Goal: Information Seeking & Learning: Find contact information

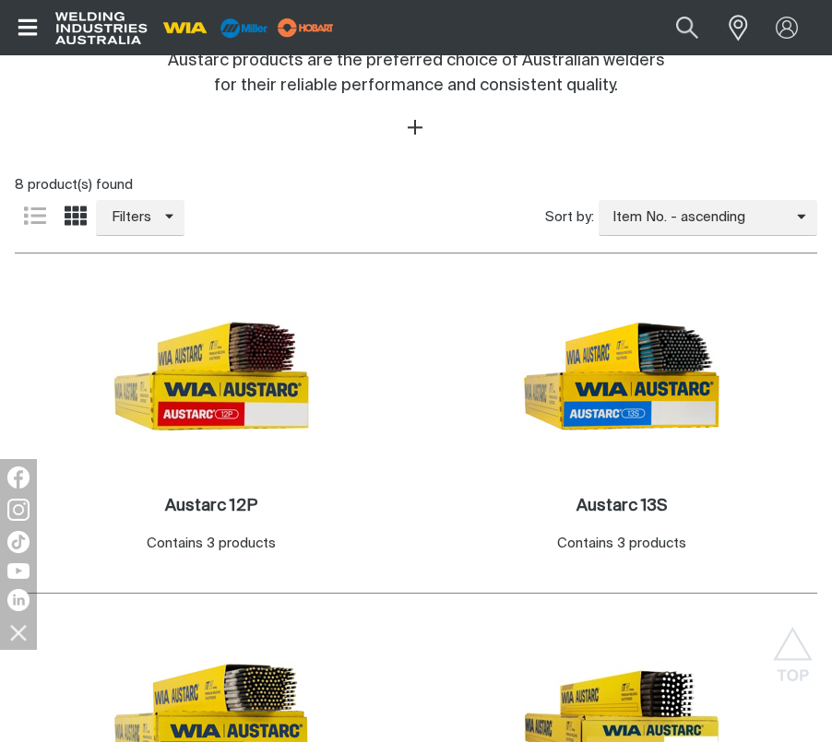
scroll to position [789, 0]
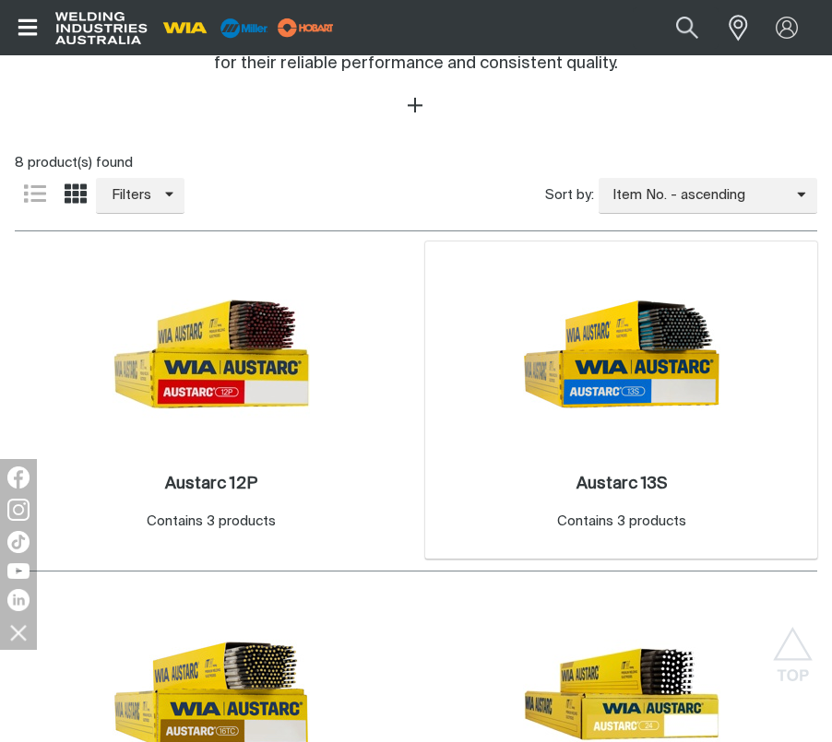
click at [694, 386] on img at bounding box center [621, 353] width 197 height 197
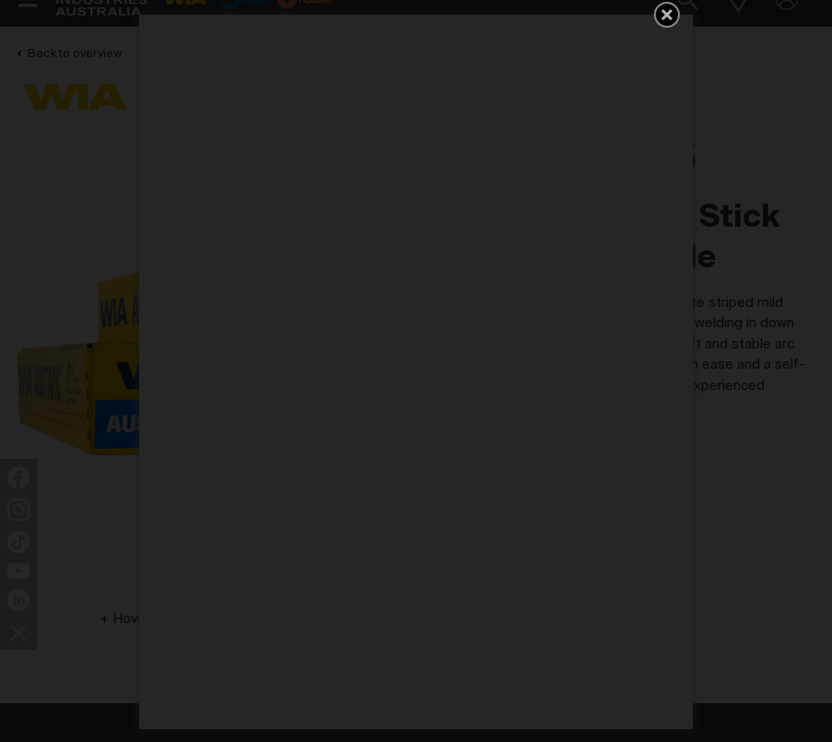
scroll to position [29, 0]
click at [663, 17] on icon "Get 5 WIA Welding Guides Free!" at bounding box center [666, 14] width 11 height 11
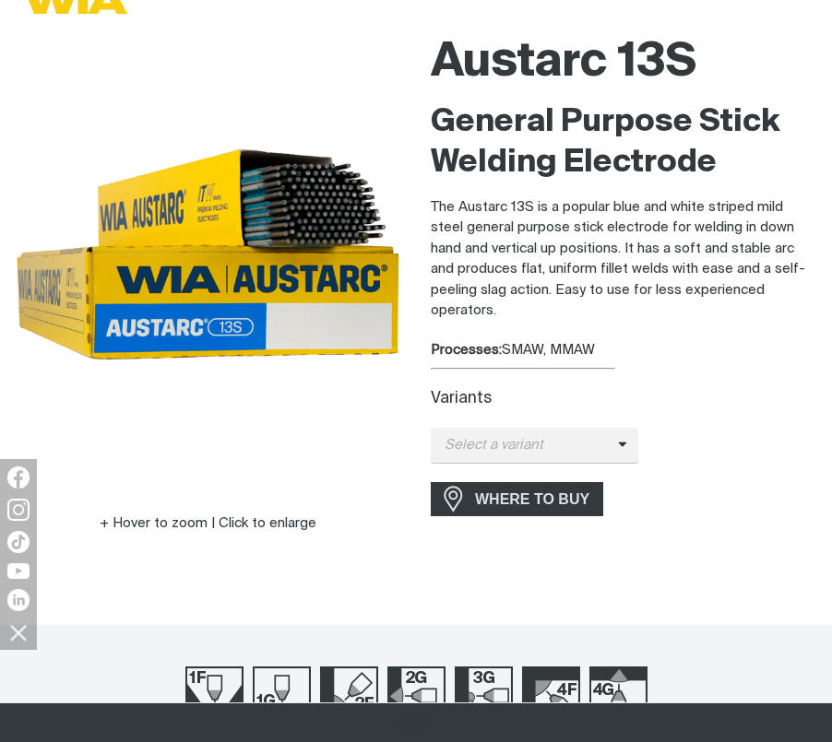
scroll to position [161, 0]
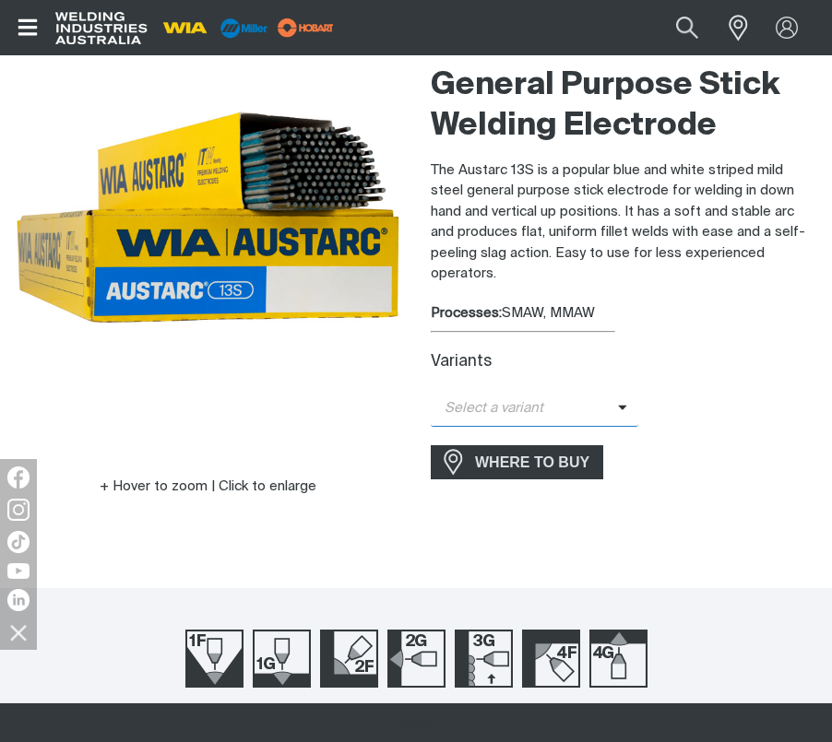
click at [608, 419] on span "Select a variant" at bounding box center [535, 409] width 208 height 36
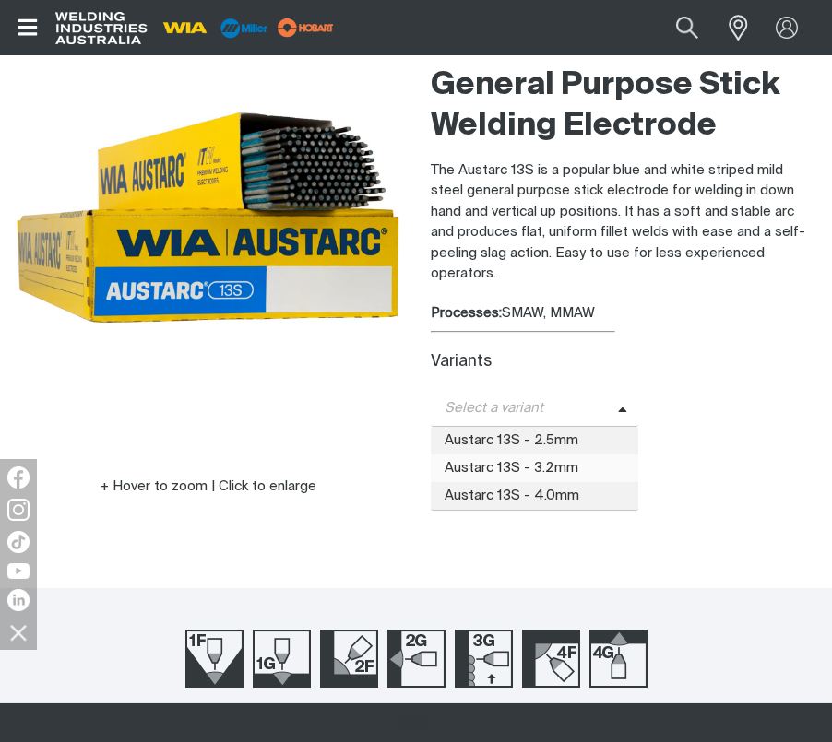
click at [580, 462] on span "Austarc 13S - 3.2mm" at bounding box center [535, 469] width 208 height 28
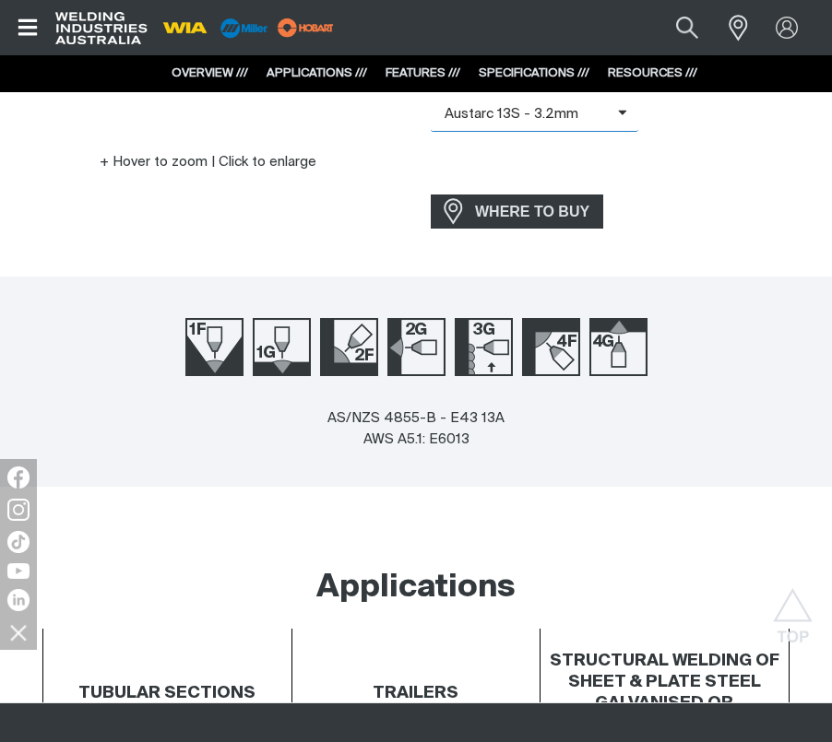
scroll to position [485, 0]
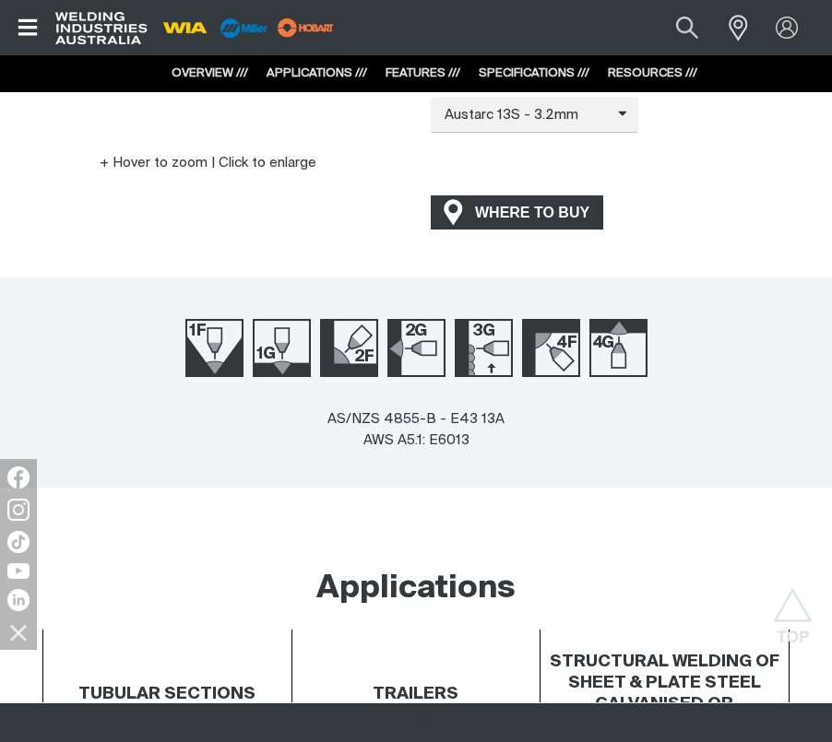
click at [554, 208] on span "WHERE TO BUY" at bounding box center [532, 213] width 138 height 30
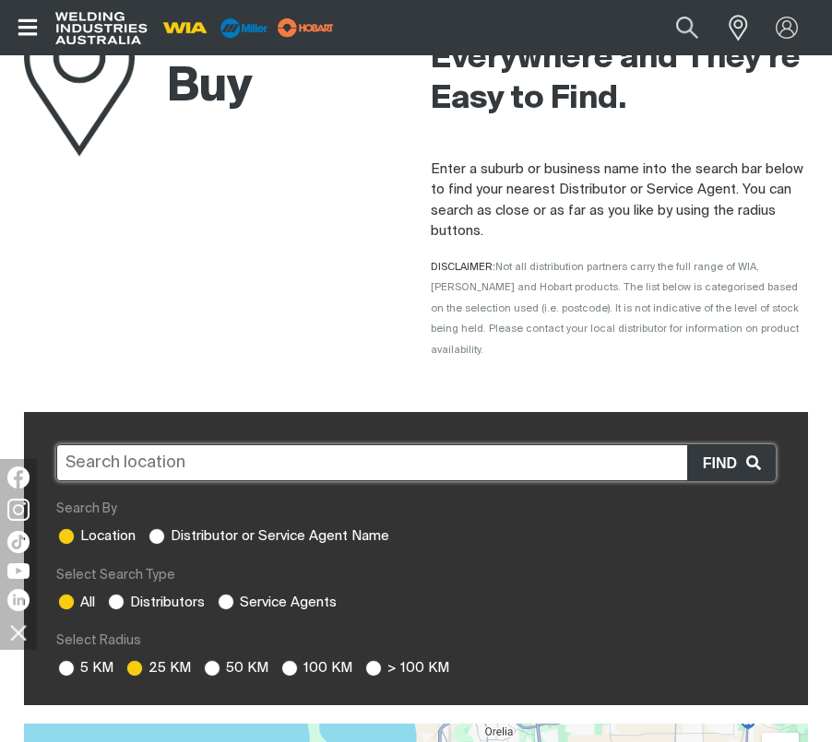
scroll to position [119, 0]
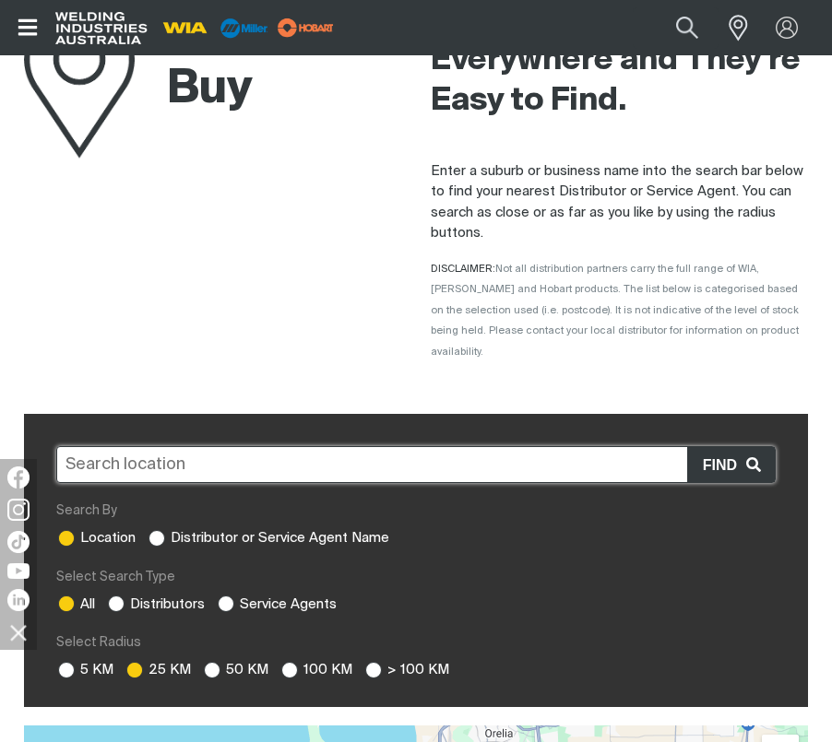
click at [511, 446] on input "text" at bounding box center [415, 464] width 719 height 37
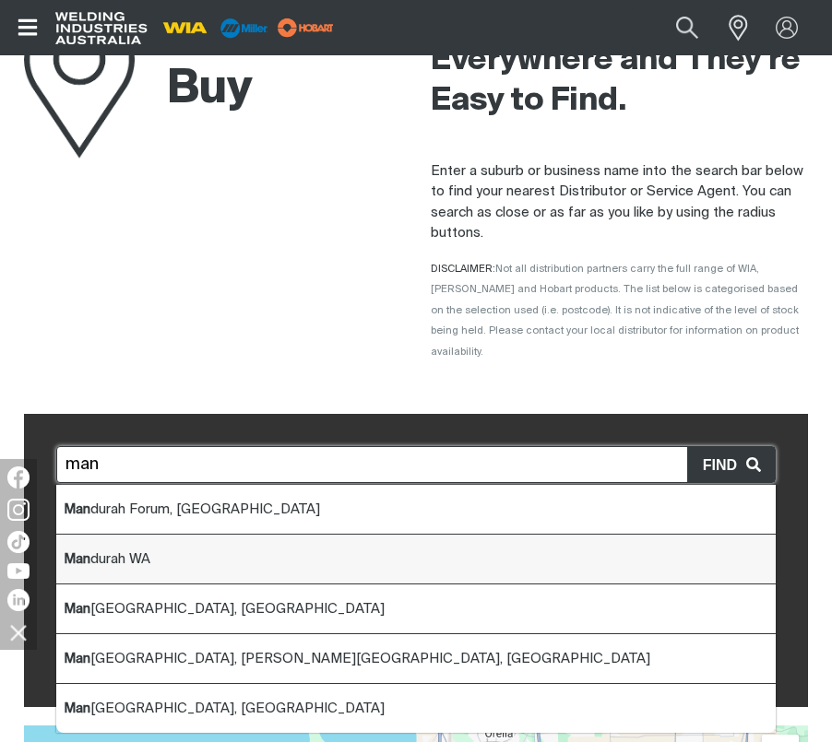
click at [424, 549] on li "Man durah WA" at bounding box center [415, 560] width 719 height 50
type input "Mandurah WA"
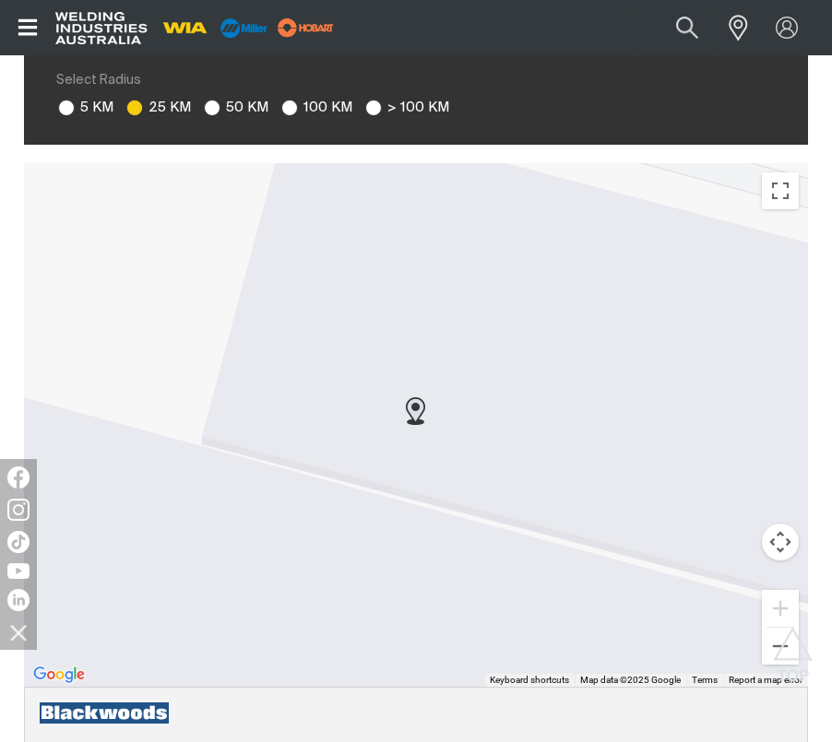
scroll to position [645, 0]
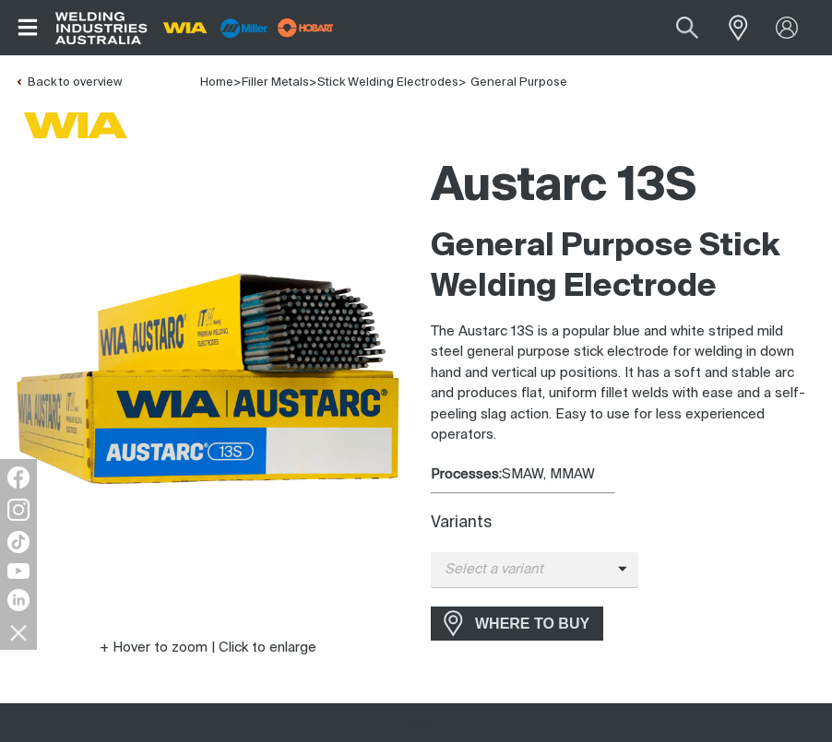
scroll to position [485, 0]
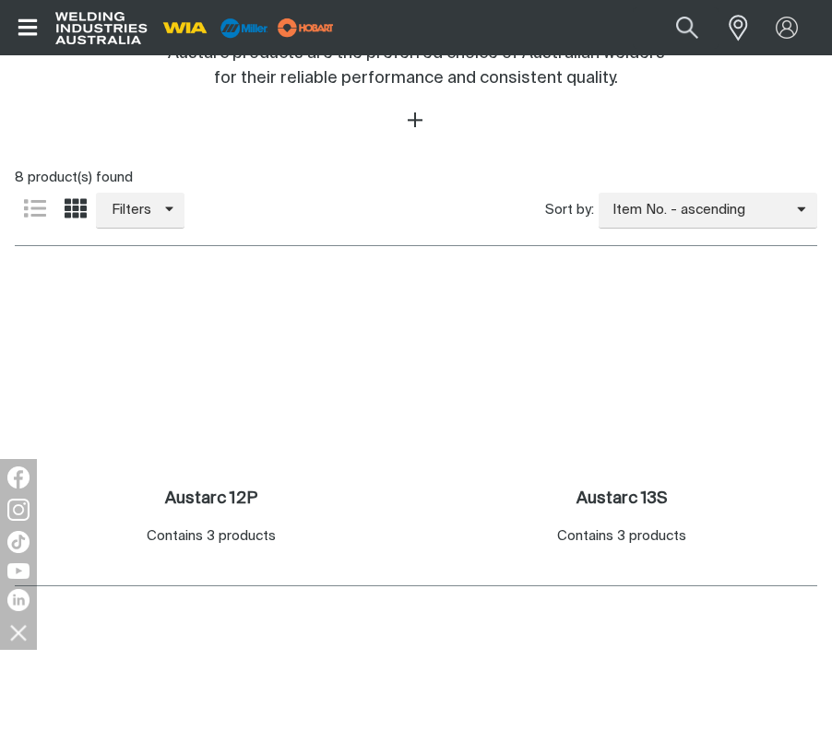
scroll to position [789, 0]
